Goal: Complete application form

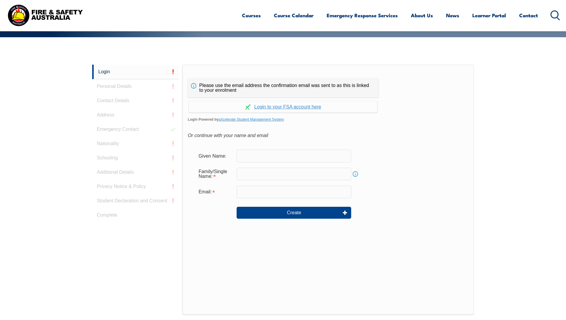
scroll to position [159, 0]
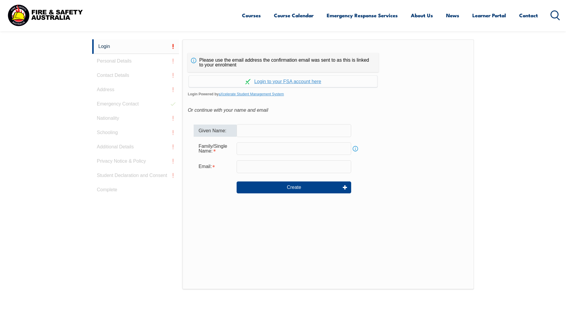
click at [316, 132] on input "text" at bounding box center [293, 130] width 115 height 13
type input "Ruby"
type input "[PERSON_NAME]"
type input "rnguyen@consortiumclemenger.com.au"
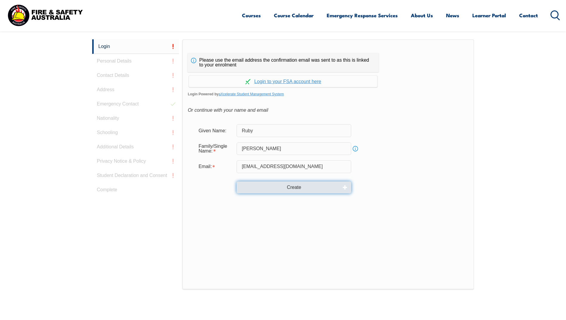
click at [301, 189] on button "Create" at bounding box center [293, 188] width 115 height 12
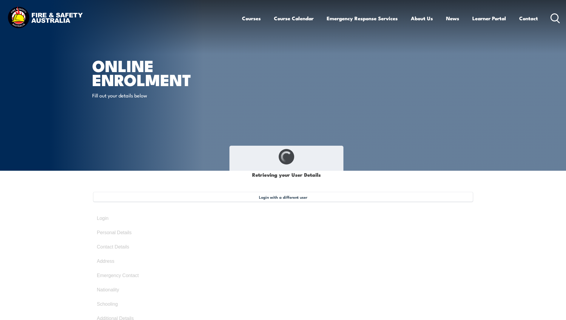
type input "Ruby"
type input "[PERSON_NAME]"
type input "H9JJGKFW9T"
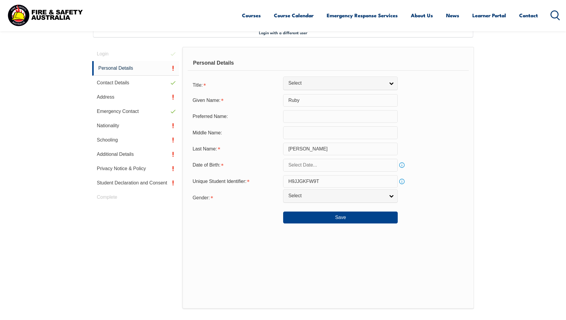
scroll to position [163, 0]
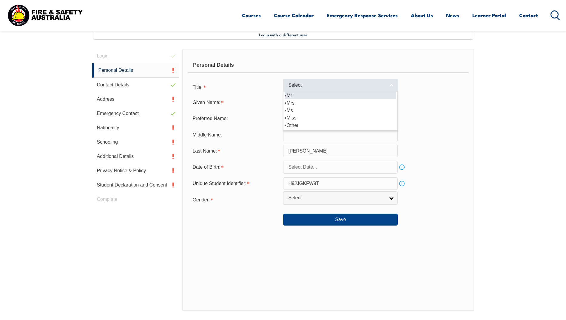
click at [312, 86] on span "Select" at bounding box center [336, 85] width 97 height 6
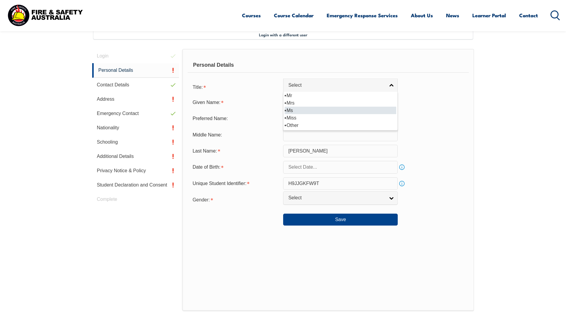
click at [300, 109] on li "Ms" at bounding box center [340, 110] width 112 height 7
select select "Ms"
click at [305, 117] on input "text" at bounding box center [340, 118] width 115 height 13
click at [304, 138] on input "text" at bounding box center [340, 135] width 115 height 13
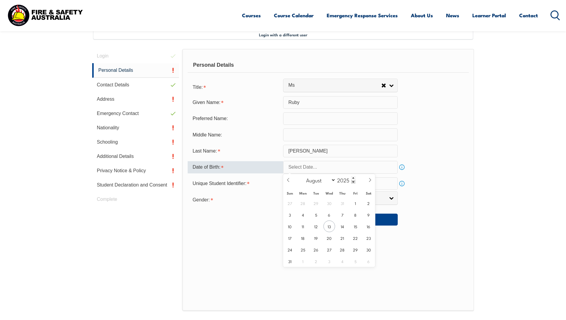
click at [318, 169] on input "text" at bounding box center [340, 167] width 115 height 13
click at [348, 182] on input "2025" at bounding box center [345, 180] width 20 height 7
type input "1988"
click at [333, 182] on select "January February March April May June July August September October November De…" at bounding box center [319, 180] width 33 height 8
select select "5"
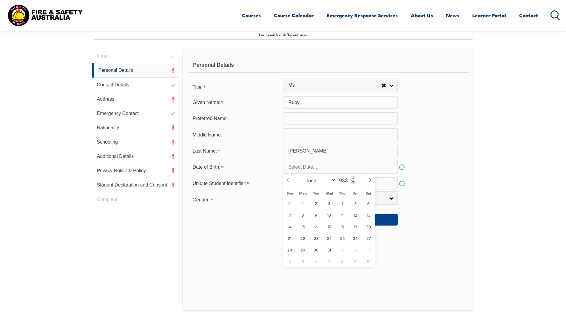
click at [303, 176] on select "January February March April May June July August September October November De…" at bounding box center [319, 180] width 33 height 8
click at [343, 202] on span "2" at bounding box center [342, 203] width 12 height 12
type input "June 2, 1988"
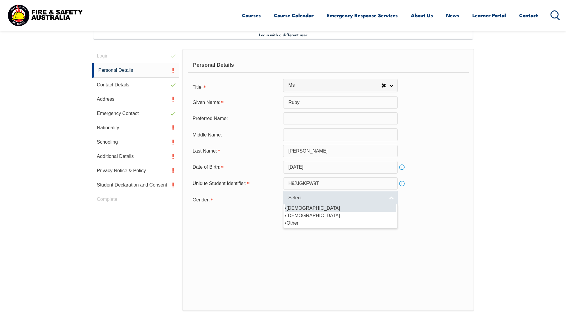
click at [307, 196] on span "Select" at bounding box center [336, 198] width 97 height 6
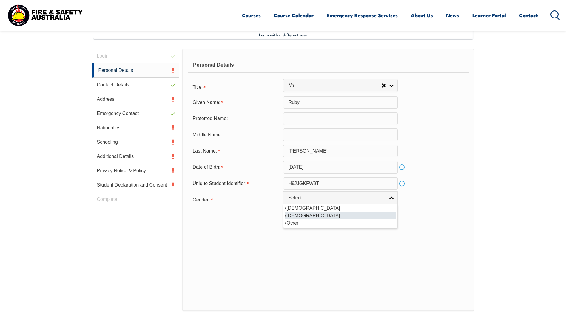
click at [301, 215] on li "Female" at bounding box center [340, 215] width 112 height 7
select select "F"
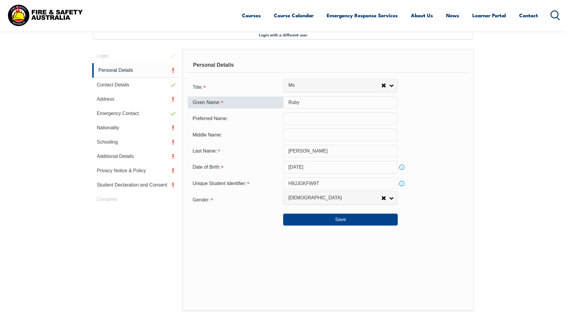
drag, startPoint x: 317, startPoint y: 103, endPoint x: 267, endPoint y: 99, distance: 50.3
click at [264, 100] on div "Given Name: Ruby" at bounding box center [328, 102] width 281 height 13
type input "n"
type input "NGOC"
click at [350, 136] on input "text" at bounding box center [340, 135] width 115 height 13
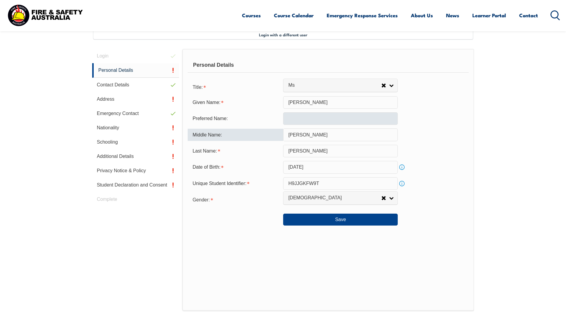
type input "QUYNH NHU"
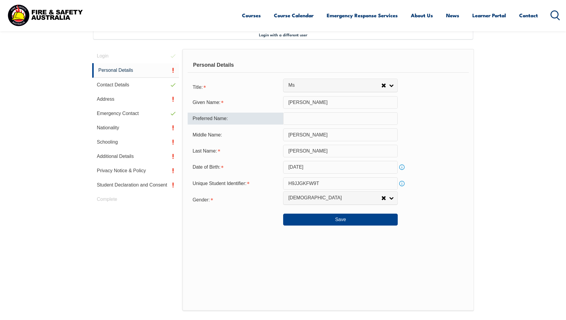
click at [348, 118] on input "text" at bounding box center [340, 118] width 115 height 13
type input "RUBY"
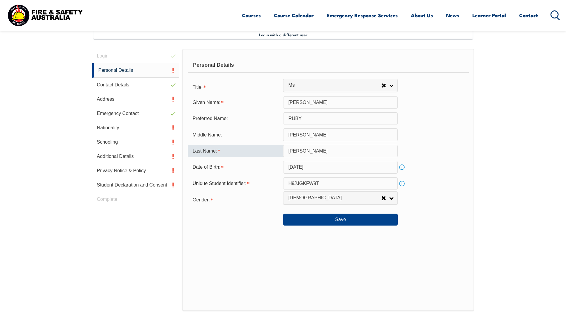
click at [331, 151] on input "Nguyen" at bounding box center [340, 151] width 115 height 13
drag, startPoint x: 312, startPoint y: 152, endPoint x: 258, endPoint y: 147, distance: 54.3
click at [258, 147] on div "Last Name: Nguyen" at bounding box center [328, 151] width 281 height 13
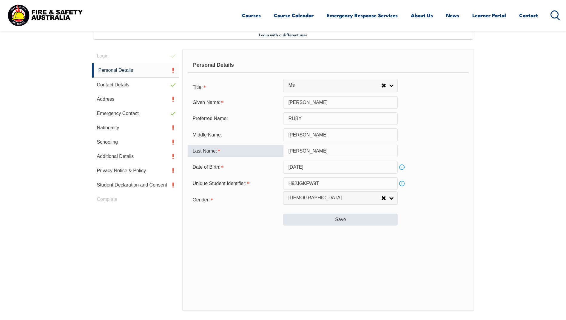
type input "NGUYEN"
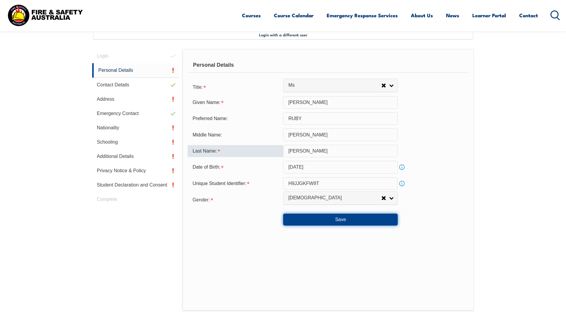
click at [342, 221] on button "Save" at bounding box center [340, 220] width 115 height 12
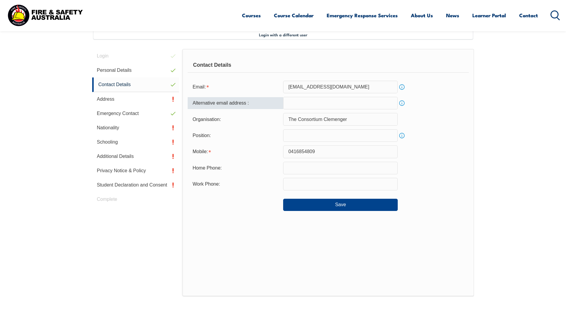
click at [327, 108] on input "email" at bounding box center [340, 103] width 115 height 13
type input "nguyen.ruby.nqnn@gmail.com"
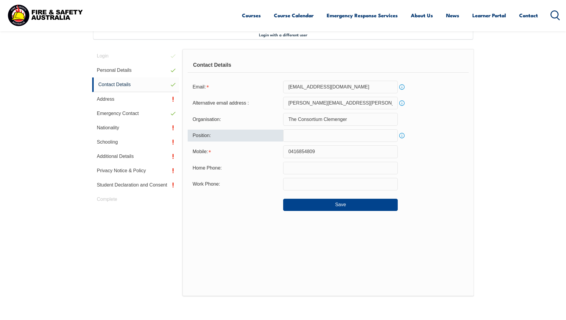
click at [311, 134] on input "text" at bounding box center [340, 135] width 115 height 13
type input "CLIENT SERVICE MANAGER"
click at [325, 186] on input "text" at bounding box center [340, 184] width 115 height 13
click at [330, 184] on input "text" at bounding box center [340, 184] width 115 height 13
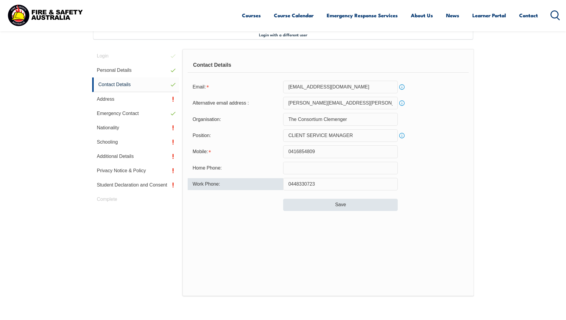
type input "0448330723"
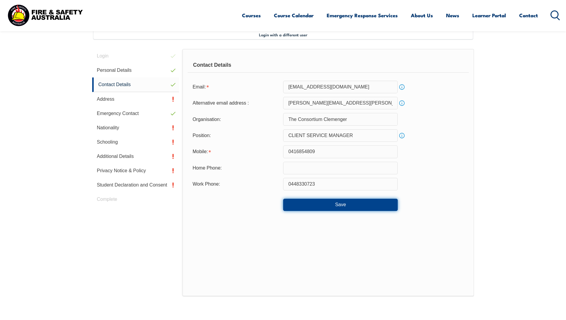
click at [335, 202] on button "Save" at bounding box center [340, 205] width 115 height 12
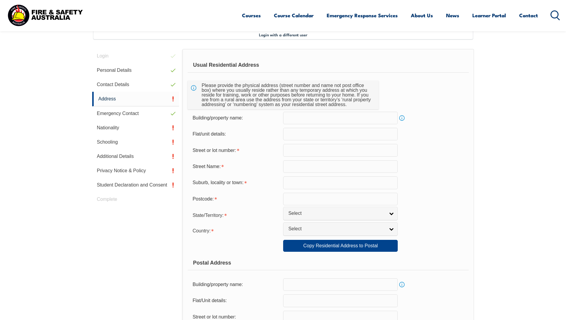
click at [324, 136] on input "text" at bounding box center [340, 134] width 115 height 13
click at [339, 152] on input "text" at bounding box center [340, 150] width 115 height 13
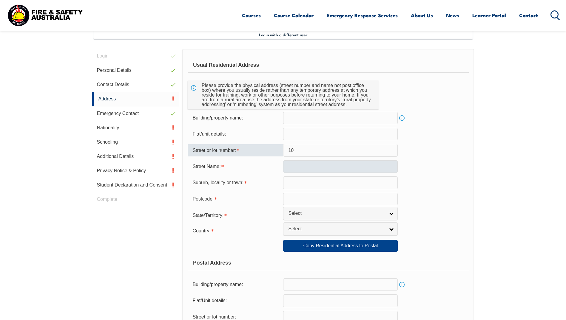
type input "10"
click at [322, 164] on input "text" at bounding box center [340, 166] width 115 height 13
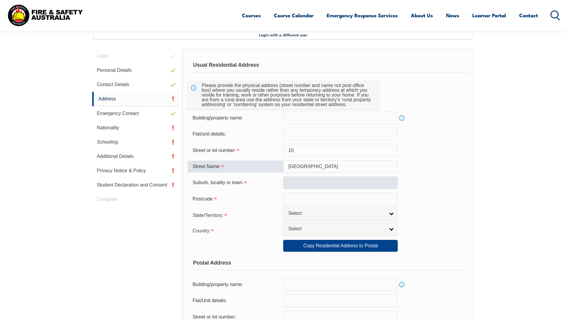
type input "AMBON AVENUE"
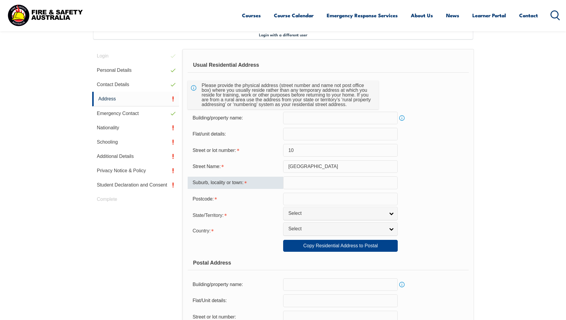
click at [343, 185] on input "text" at bounding box center [340, 183] width 115 height 13
type input "DEER PARK"
click at [327, 205] on input "text" at bounding box center [340, 199] width 115 height 13
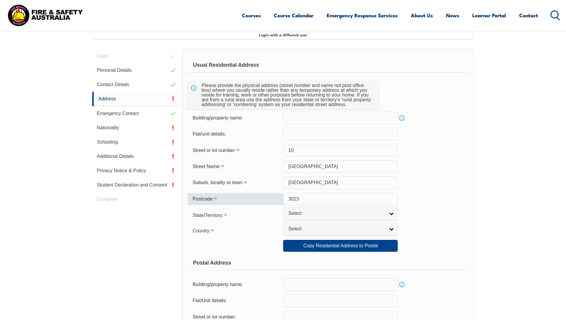
type input "3023"
click at [311, 215] on span "Select" at bounding box center [336, 214] width 97 height 6
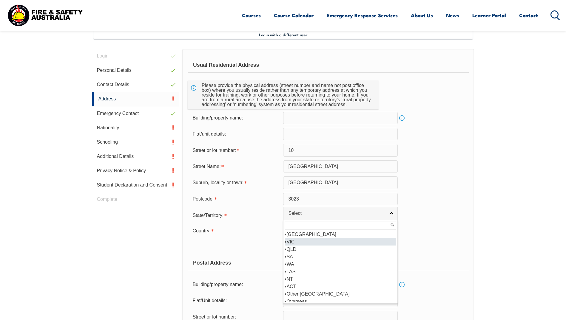
click at [301, 242] on li "VIC" at bounding box center [340, 241] width 112 height 7
select select "VIC"
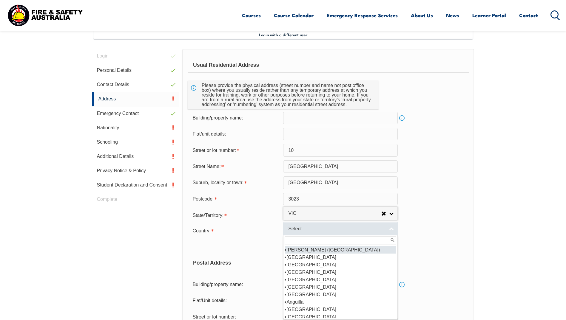
click at [307, 228] on span "Select" at bounding box center [336, 229] width 97 height 6
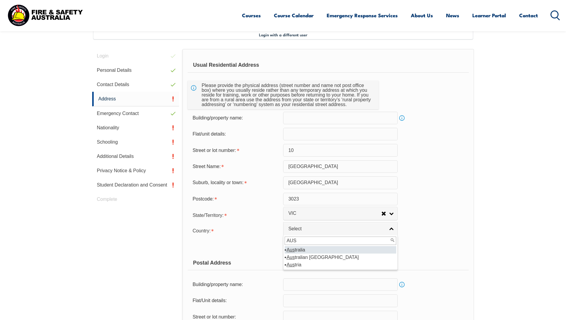
type input "AUS"
click at [301, 250] on li "Aus tralia" at bounding box center [340, 249] width 112 height 7
select select "1101"
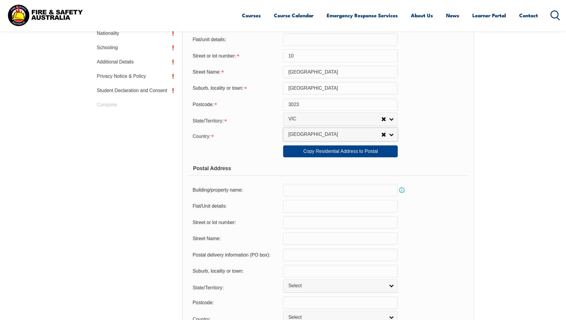
scroll to position [267, 0]
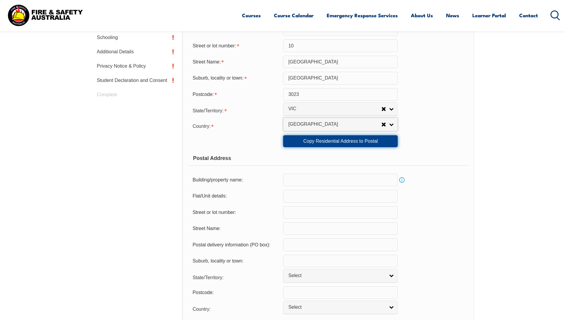
click at [363, 144] on link "Copy Residential Address to Postal" at bounding box center [340, 141] width 115 height 12
type input "10"
type input "AMBON AVENUE"
type input "DEER PARK"
select select "VIC"
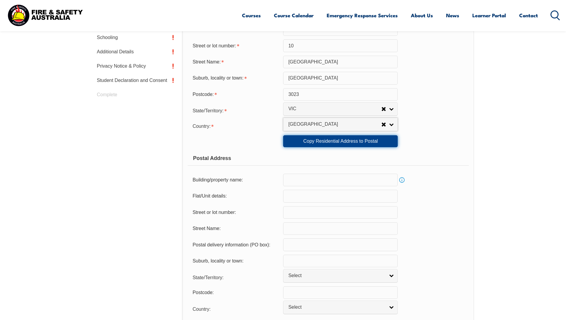
type input "3023"
select select "1101"
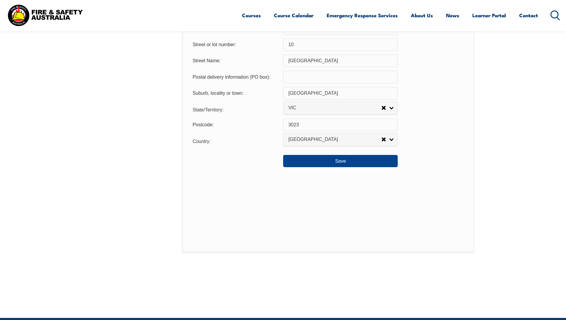
scroll to position [459, 0]
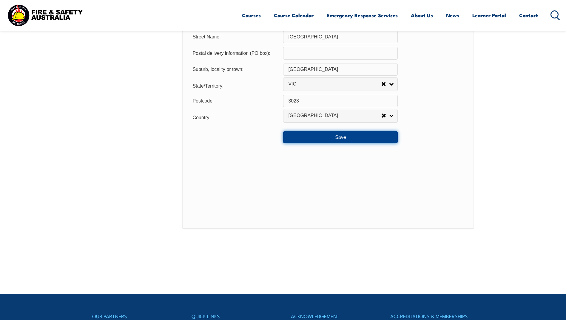
click at [355, 139] on button "Save" at bounding box center [340, 137] width 115 height 12
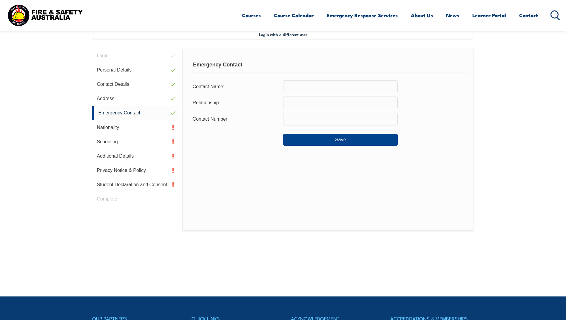
scroll to position [163, 0]
click at [358, 86] on input "text" at bounding box center [340, 87] width 115 height 13
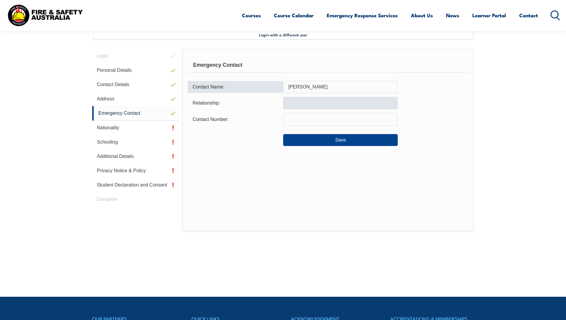
type input "THUY PHAM"
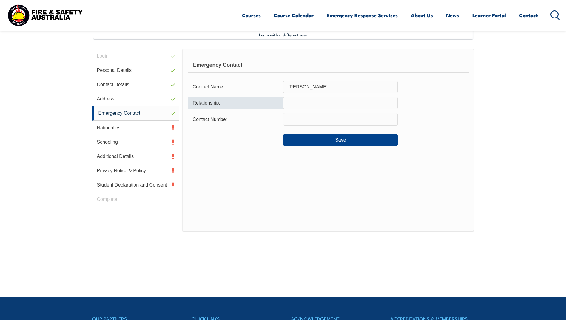
click at [334, 103] on input "text" at bounding box center [340, 103] width 115 height 13
type input "SISTER IN-LAW"
click at [328, 117] on input "text" at bounding box center [340, 119] width 115 height 13
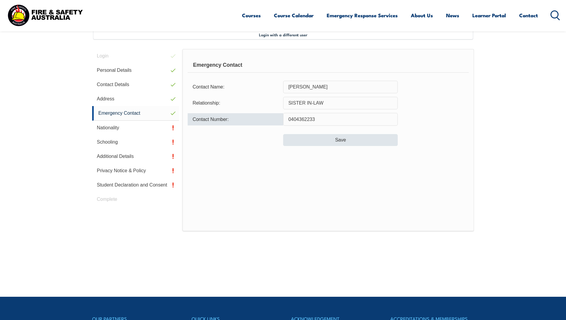
type input "0404362233"
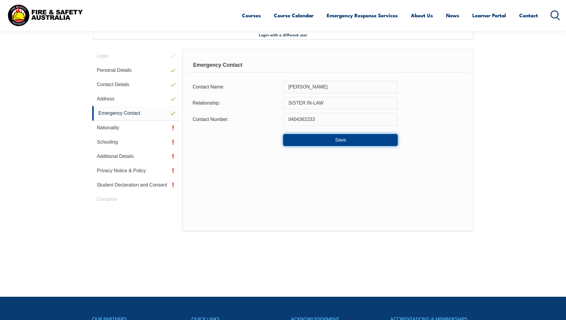
click at [355, 143] on button "Save" at bounding box center [340, 140] width 115 height 12
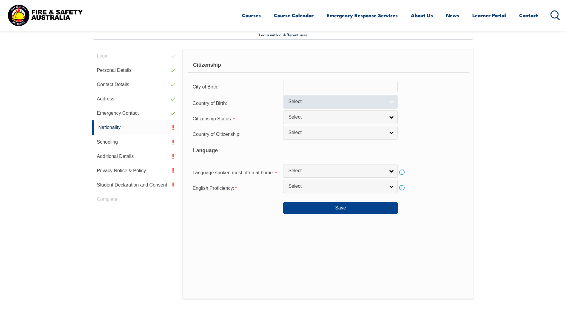
click at [309, 99] on span "Select" at bounding box center [336, 102] width 97 height 6
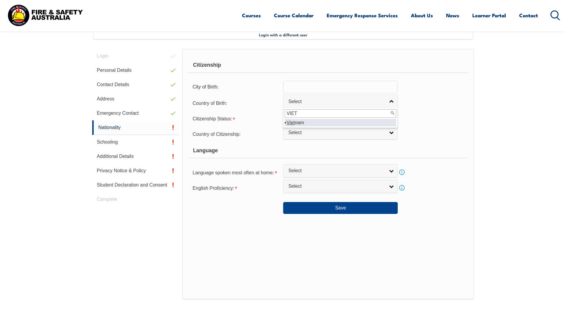
type input "VIET"
click at [304, 120] on li "Viet nam" at bounding box center [340, 122] width 112 height 7
select select "5105"
click at [304, 118] on span "Select" at bounding box center [336, 117] width 97 height 6
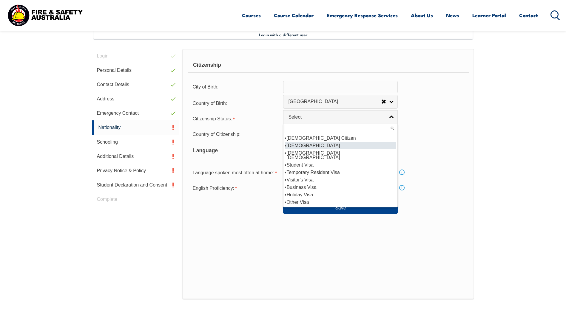
click at [308, 146] on li "New Zealand Citizen" at bounding box center [340, 145] width 112 height 7
select select "2"
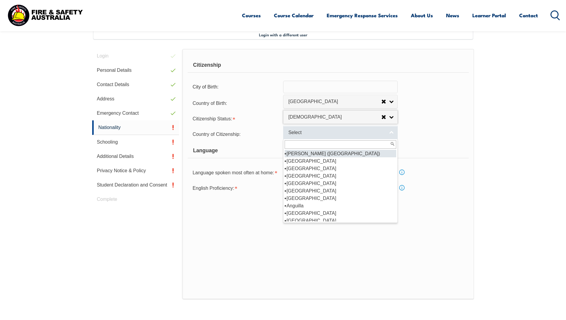
click at [303, 133] on span "Select" at bounding box center [336, 133] width 97 height 6
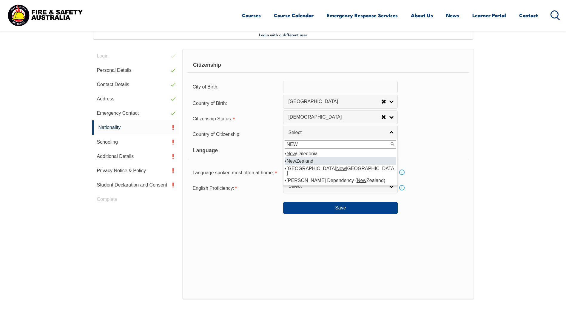
type input "NEW"
click at [309, 163] on li "New Zealand" at bounding box center [340, 160] width 112 height 7
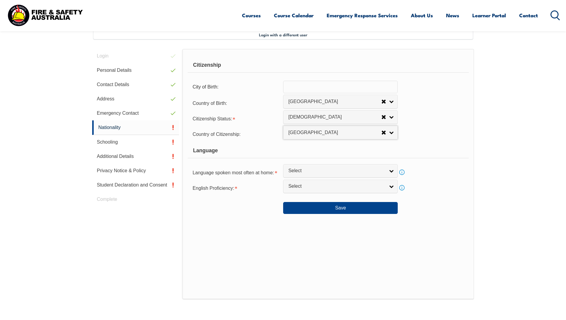
select select "1201"
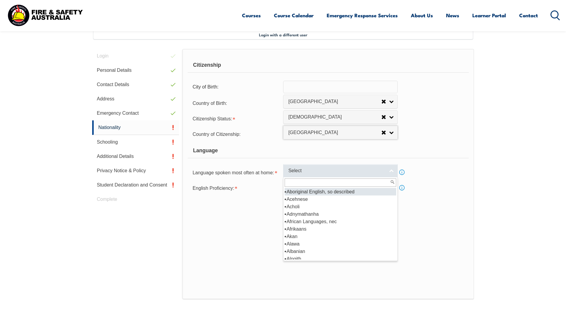
click at [308, 168] on span "Select" at bounding box center [336, 171] width 97 height 6
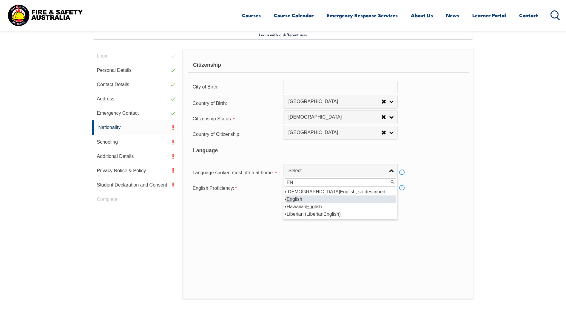
type input "EN"
click at [336, 200] on li "En glish" at bounding box center [340, 199] width 112 height 7
select select "1201"
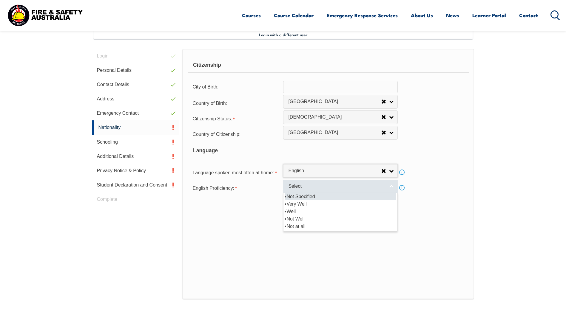
click at [311, 185] on span "Select" at bounding box center [336, 186] width 97 height 6
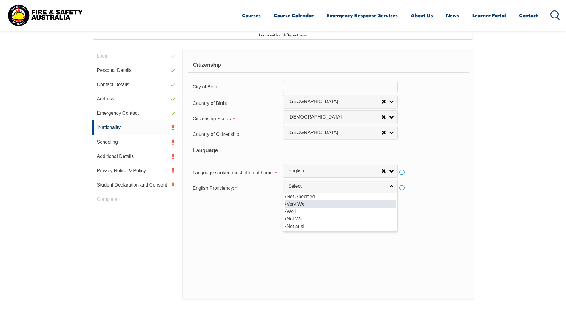
click at [313, 204] on li "Very Well" at bounding box center [340, 203] width 112 height 7
select select "1"
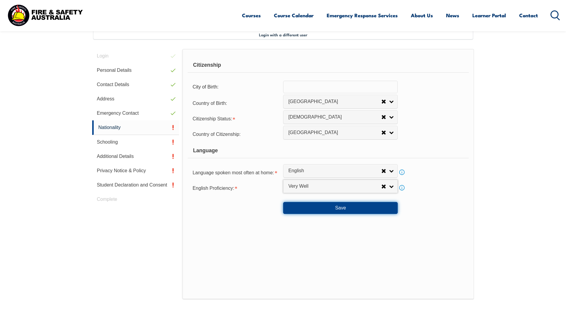
click at [333, 208] on button "Save" at bounding box center [340, 208] width 115 height 12
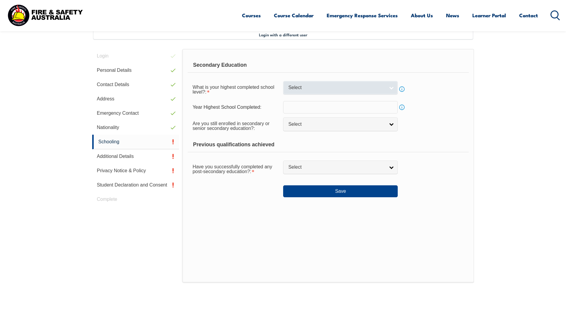
click at [320, 90] on span "Select" at bounding box center [336, 88] width 97 height 6
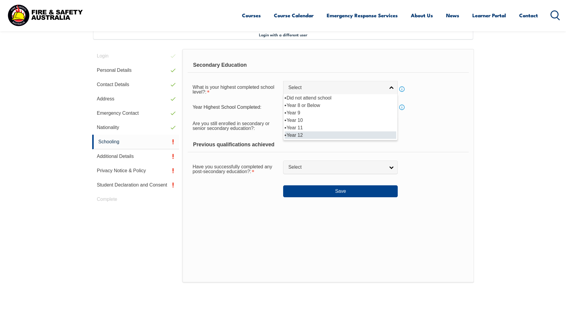
click at [329, 137] on li "Year 12" at bounding box center [340, 135] width 112 height 7
select select "12"
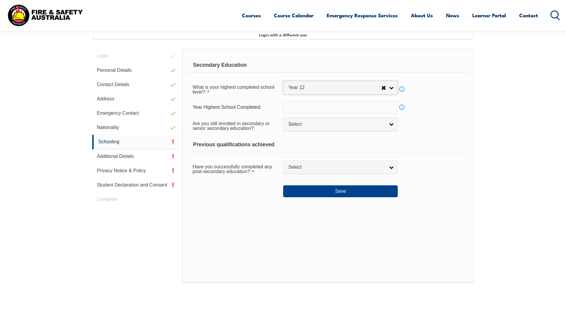
click at [314, 107] on input "text" at bounding box center [340, 107] width 115 height 13
type input "2007"
click at [315, 124] on span "Select" at bounding box center [336, 124] width 97 height 6
click at [305, 148] on li "No" at bounding box center [340, 149] width 112 height 7
select select "false"
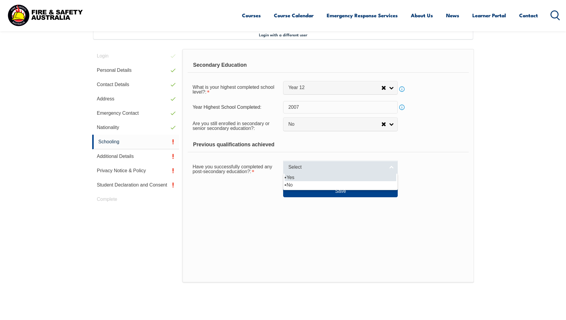
click at [308, 167] on span "Select" at bounding box center [336, 167] width 97 height 6
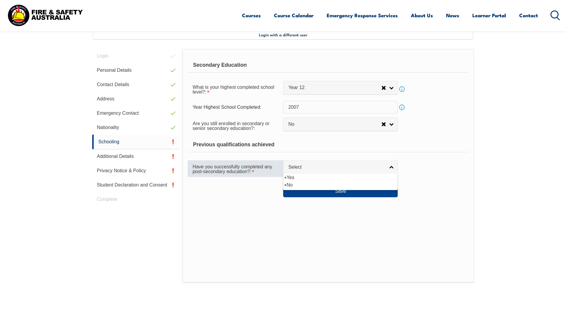
click at [253, 171] on div "Have you successfully completed any post-secondary education?:" at bounding box center [235, 168] width 95 height 17
click at [248, 171] on span "Have you successfully completed any post-secondary education?:" at bounding box center [232, 169] width 80 height 10
click at [234, 168] on span "Have you successfully completed any post-secondary education?:" at bounding box center [232, 169] width 80 height 10
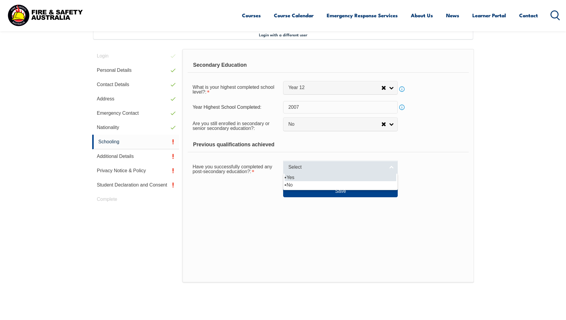
click at [335, 166] on span "Select" at bounding box center [336, 167] width 97 height 6
click at [310, 177] on li "Yes" at bounding box center [340, 177] width 112 height 7
select select "true"
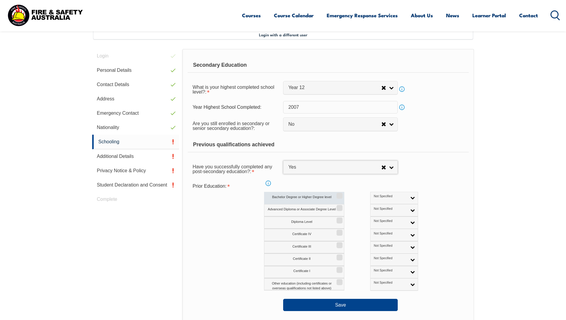
click at [338, 194] on input "Bachelor Degree or Higher Degree level" at bounding box center [339, 194] width 4 height 1
checkbox input "true"
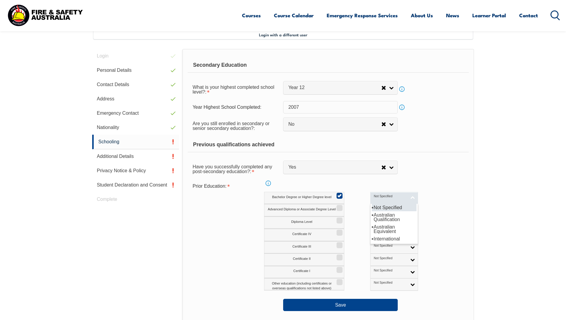
click at [374, 196] on span "Not Specified" at bounding box center [390, 196] width 33 height 4
click at [378, 237] on li "International" at bounding box center [394, 238] width 45 height 7
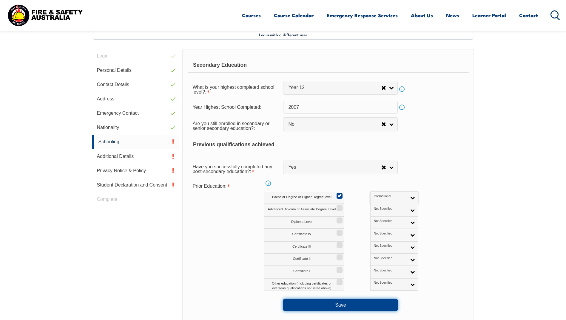
click at [342, 306] on button "Save" at bounding box center [340, 305] width 115 height 12
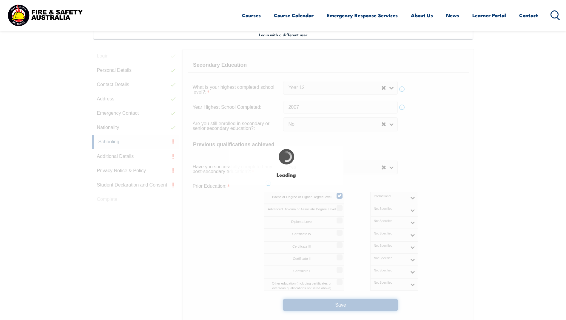
select select
select select "false"
select select "true"
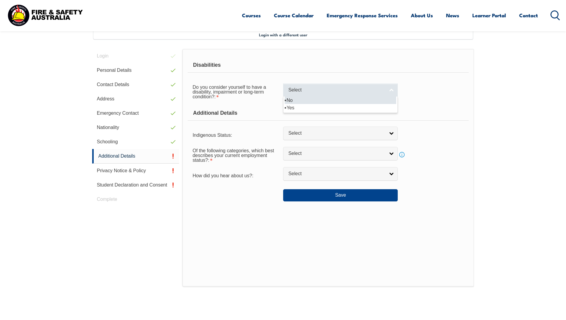
click at [348, 89] on span "Select" at bounding box center [336, 90] width 97 height 6
click at [329, 92] on span "Select" at bounding box center [336, 90] width 97 height 6
click at [312, 101] on li "No" at bounding box center [340, 100] width 112 height 7
select select "false"
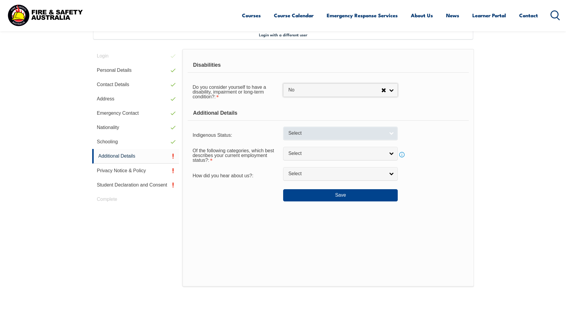
click at [338, 133] on span "Select" at bounding box center [336, 133] width 97 height 6
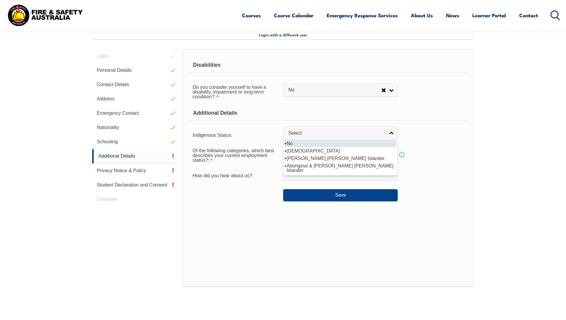
click at [333, 144] on li "No" at bounding box center [340, 143] width 112 height 7
select select "4"
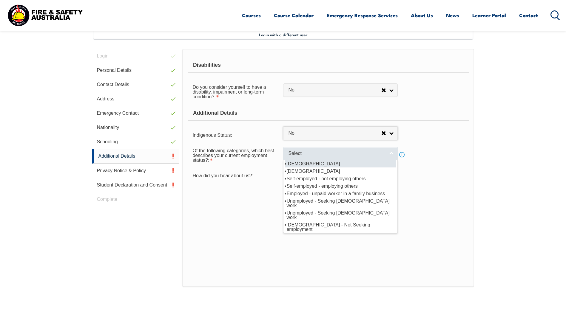
click at [330, 155] on span "Select" at bounding box center [336, 154] width 97 height 6
click at [330, 163] on li "Full-time employee" at bounding box center [340, 163] width 112 height 7
select select "1"
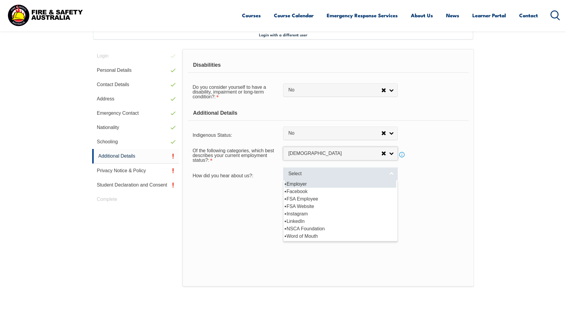
click at [326, 174] on span "Select" at bounding box center [336, 174] width 97 height 6
click at [326, 185] on li "Employer" at bounding box center [340, 183] width 112 height 7
select select "8019"
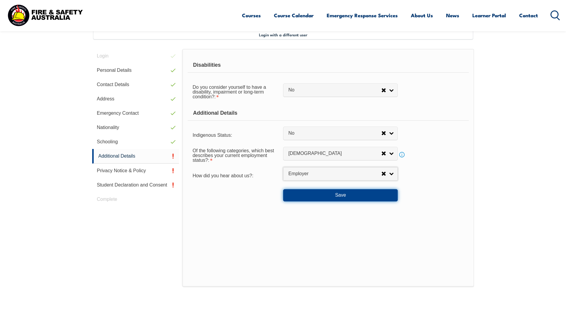
click at [339, 198] on button "Save" at bounding box center [340, 195] width 115 height 12
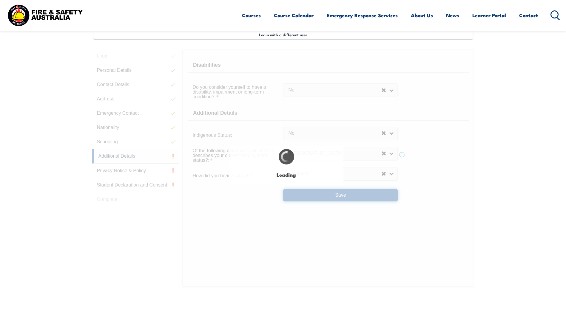
select select "false"
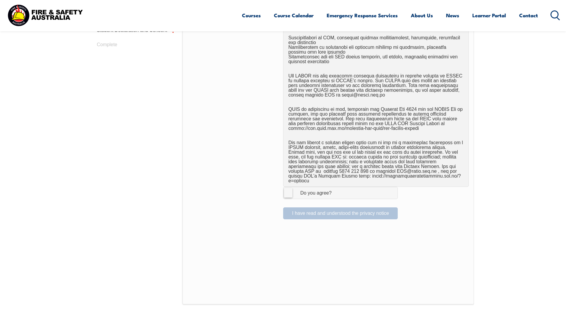
scroll to position [316, 0]
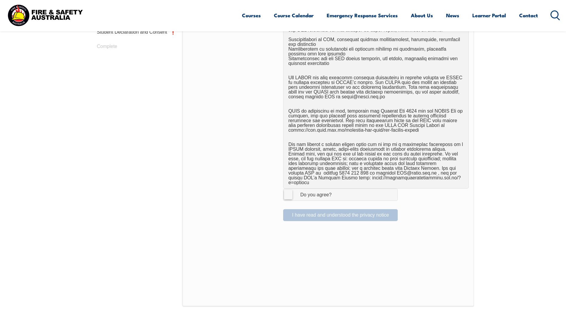
click at [293, 193] on div "Do you agree?" at bounding box center [309, 195] width 43 height 5
click at [336, 190] on input "I Agree Do you agree?" at bounding box center [341, 194] width 10 height 11
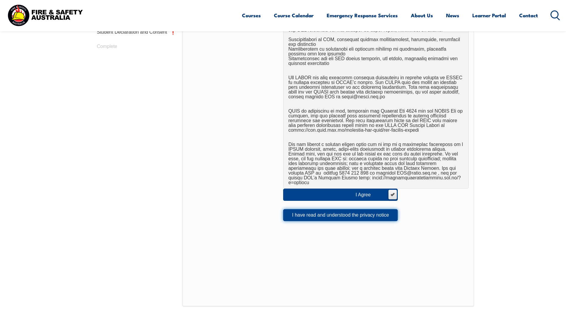
click at [369, 213] on button "I have read and understood the privacy notice" at bounding box center [340, 215] width 115 height 12
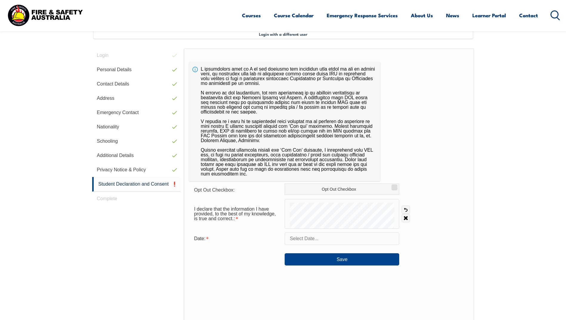
scroll to position [163, 0]
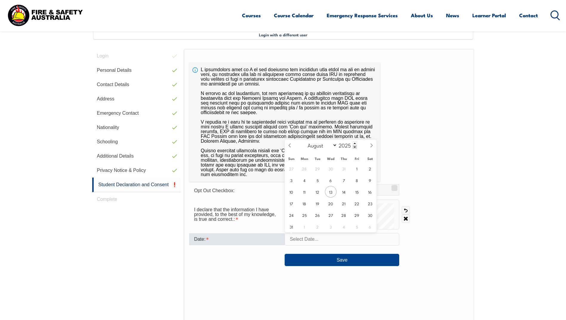
click at [315, 242] on input "text" at bounding box center [341, 239] width 115 height 13
click at [329, 192] on span "13" at bounding box center [331, 192] width 12 height 12
type input "August 13, 2025"
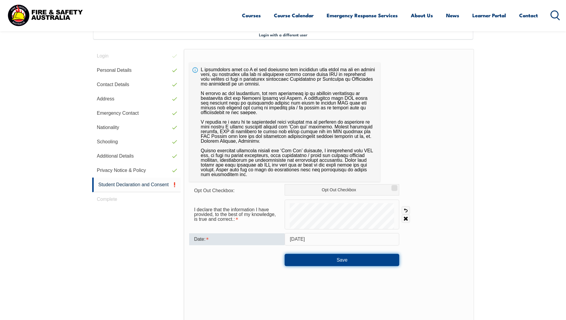
click at [337, 260] on button "Save" at bounding box center [341, 260] width 115 height 12
